Goal: Transaction & Acquisition: Purchase product/service

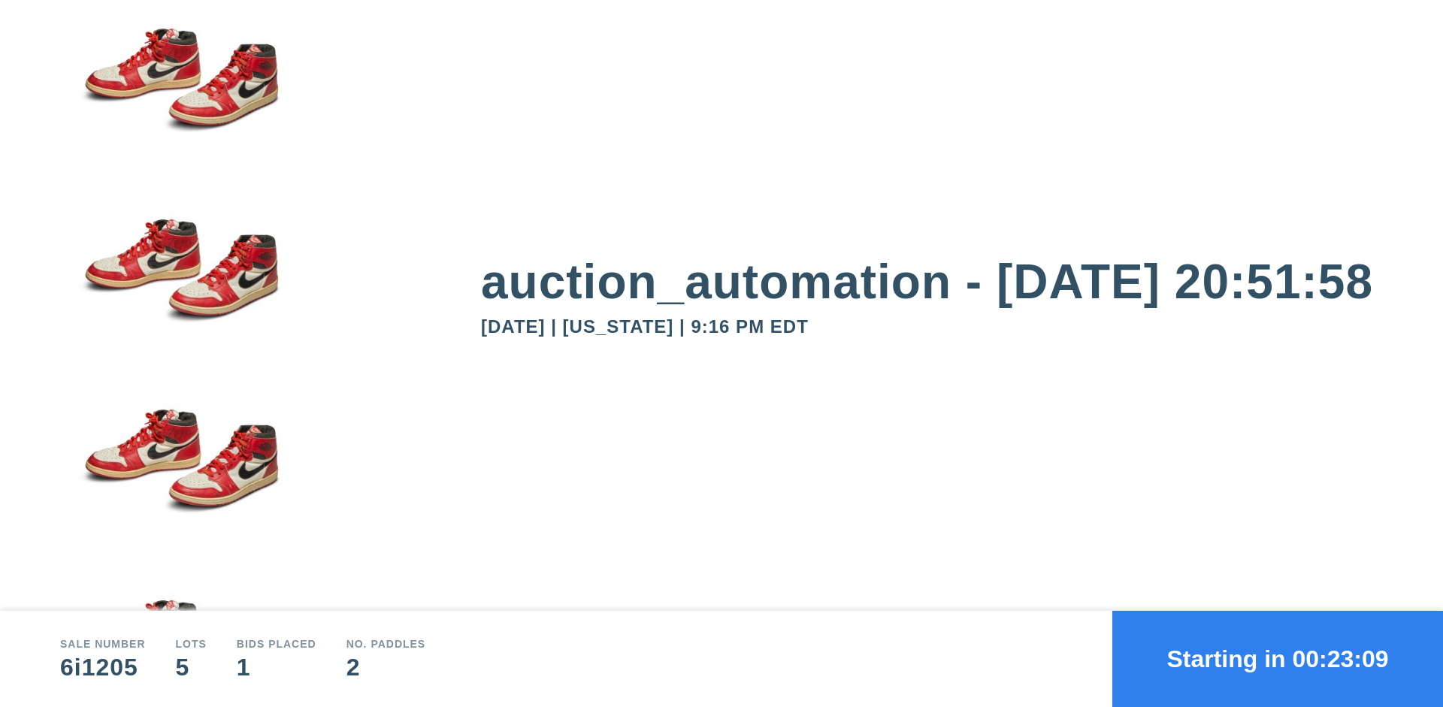
click at [1277, 659] on button "Starting in 00:23:09" at bounding box center [1277, 659] width 331 height 96
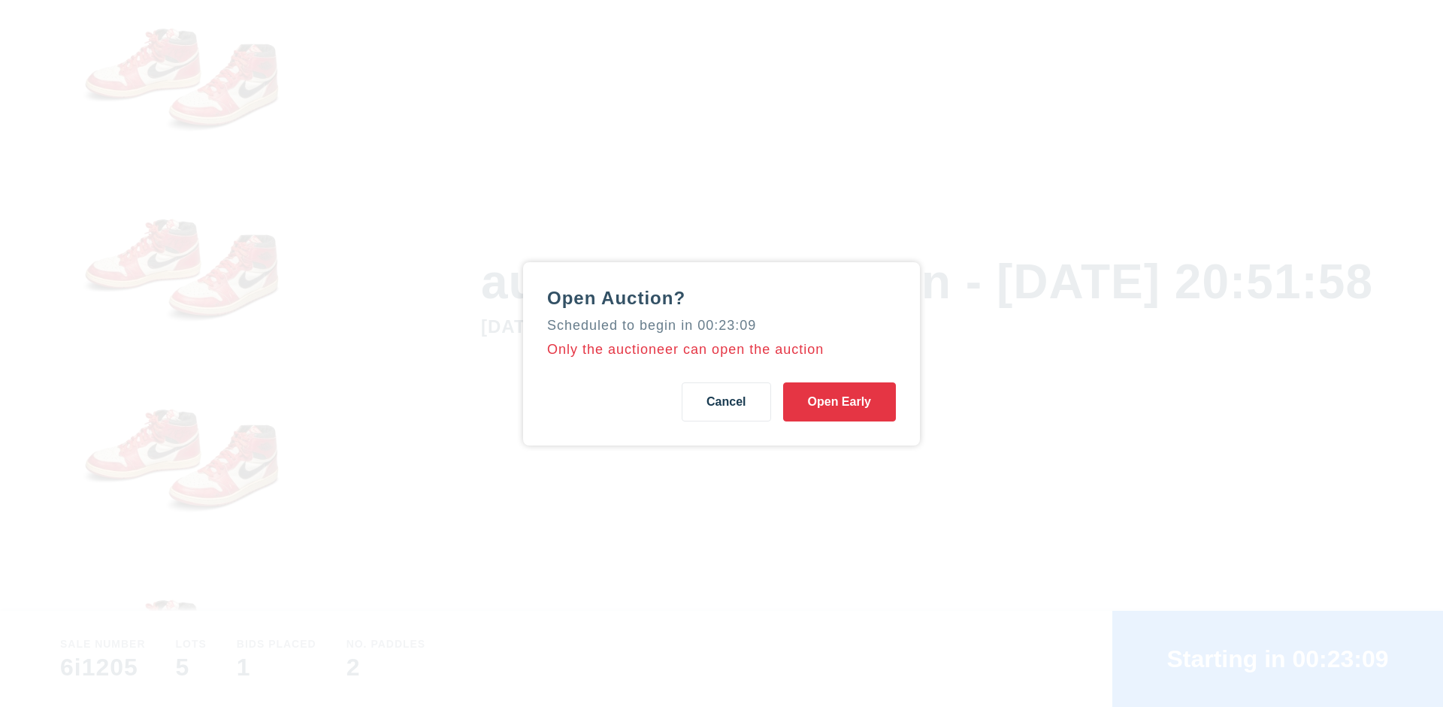
click at [839, 401] on button "Open Early" at bounding box center [839, 401] width 113 height 39
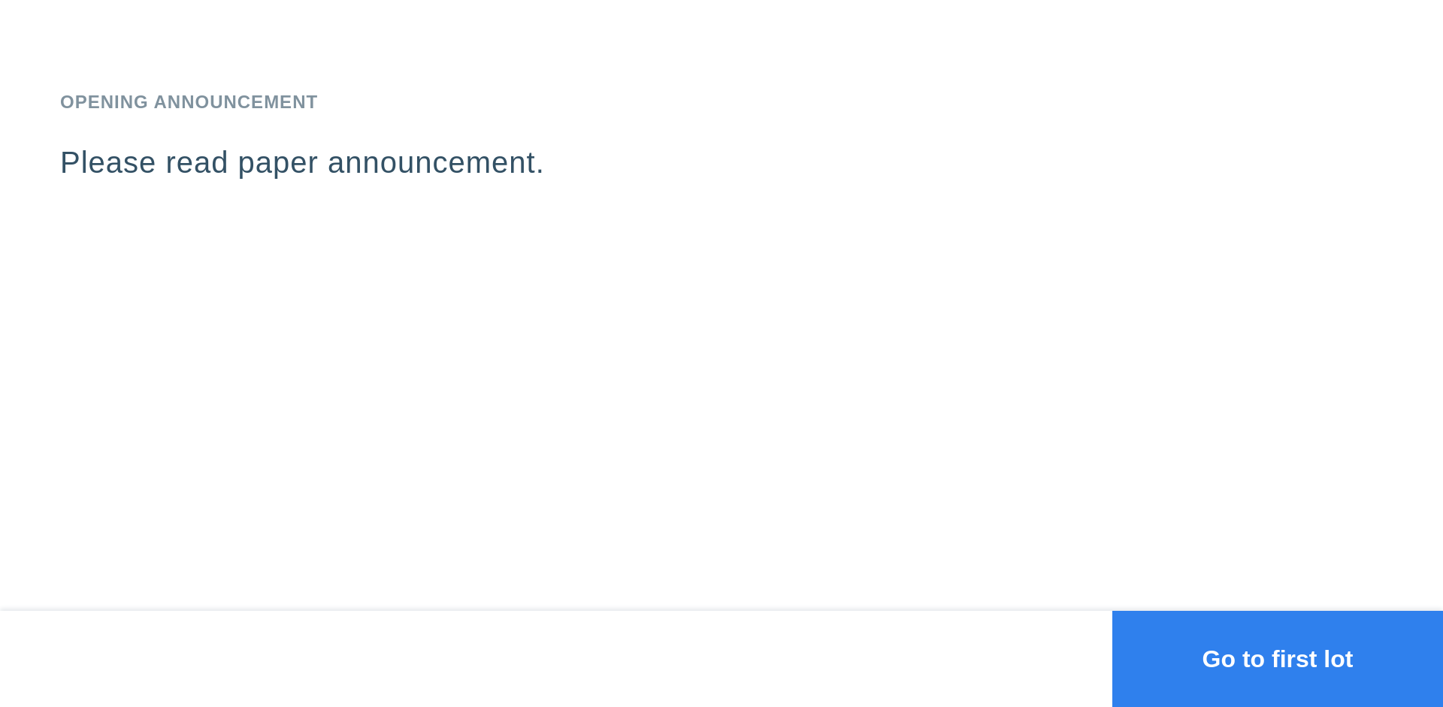
click at [1277, 659] on button "Go to first lot" at bounding box center [1277, 659] width 331 height 96
